Goal: Information Seeking & Learning: Learn about a topic

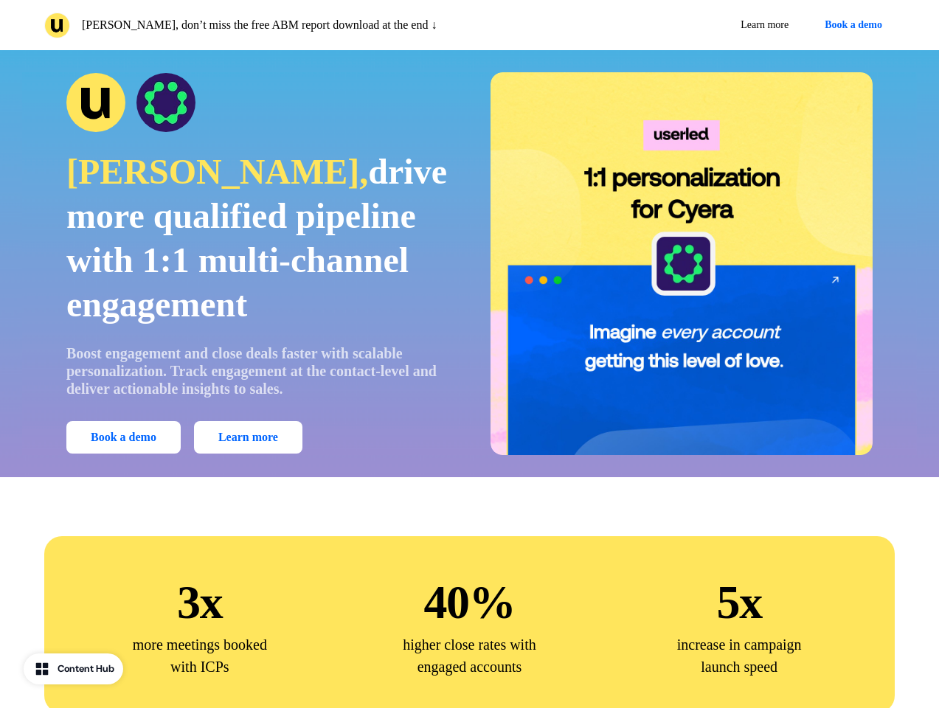
click at [469, 25] on div "[PERSON_NAME], don’t miss the free ABM report download at the end ↓ Learn more …" at bounding box center [469, 25] width 939 height 50
click at [254, 25] on p "[PERSON_NAME], don’t miss the free ABM report download at the end ↓" at bounding box center [259, 25] width 355 height 18
click at [685, 25] on div "Learn more Book a demo" at bounding box center [686, 25] width 420 height 27
click at [850, 25] on button "Book a demo" at bounding box center [853, 25] width 83 height 27
click at [469, 263] on div "Mia, drive more qualified pipeline with 1:1 multi-channel engagement Boost enga…" at bounding box center [469, 263] width 894 height 383
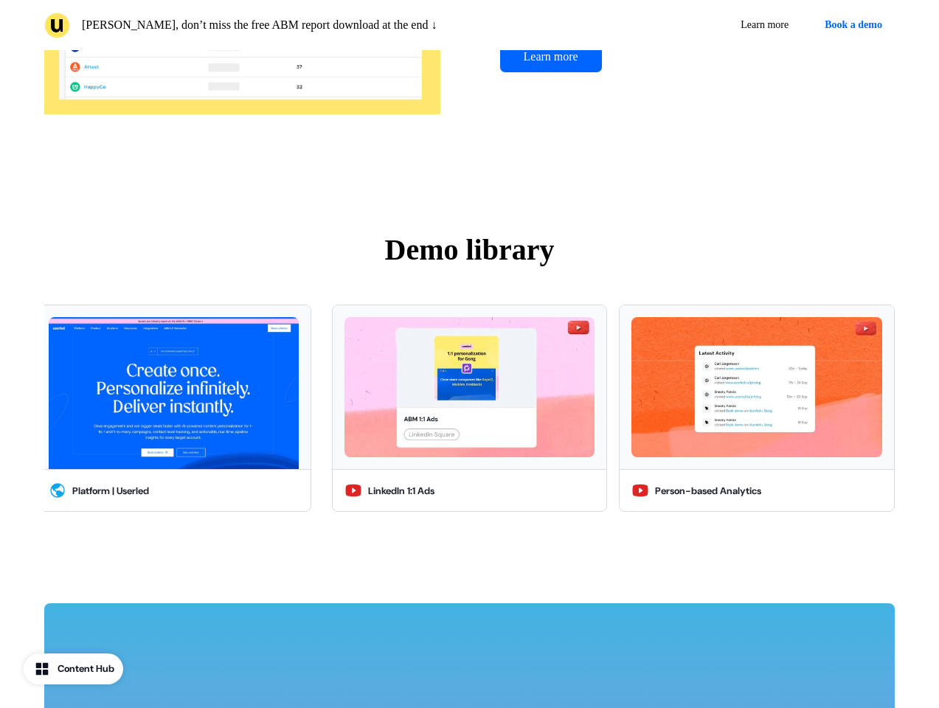
click at [257, 102] on img at bounding box center [242, 2] width 396 height 295
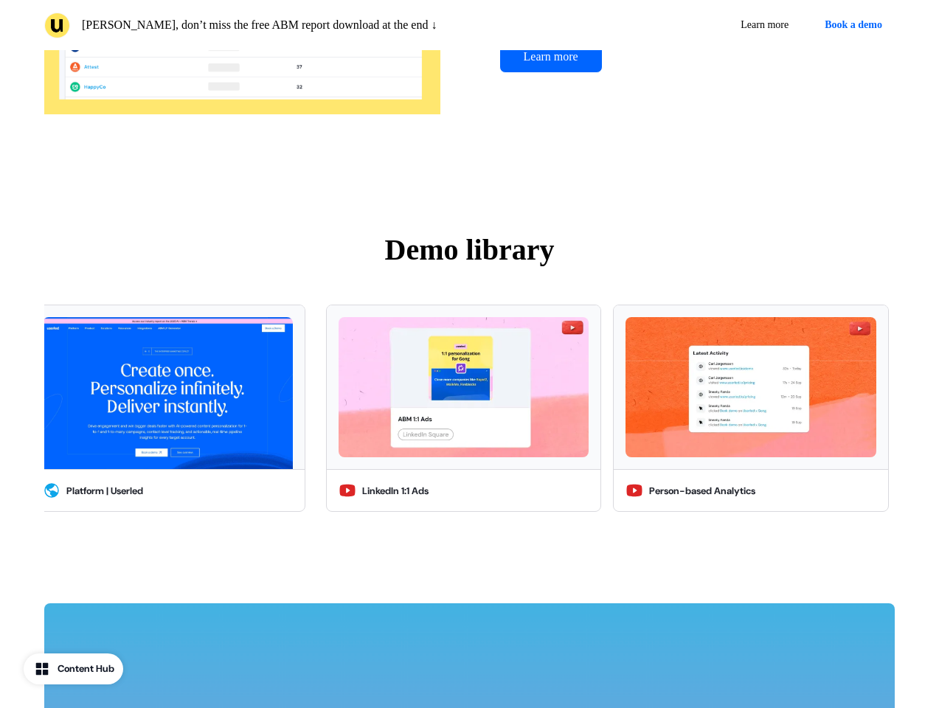
scroll to position [3345, 0]
